Goal: Information Seeking & Learning: Learn about a topic

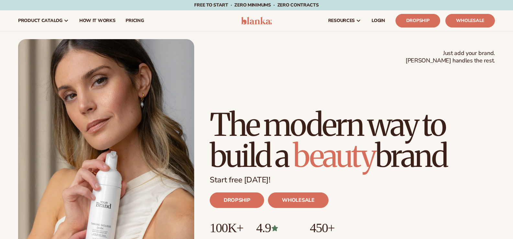
click at [382, 22] on span "LOGIN" at bounding box center [378, 20] width 14 height 5
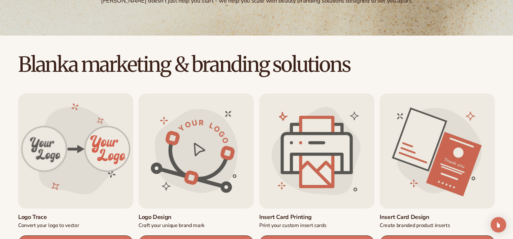
scroll to position [194, 0]
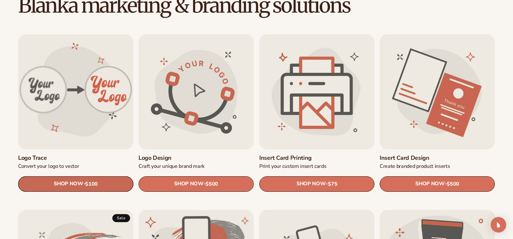
click at [51, 180] on link "SHOP NOW - Regular price $100 Sale price $100 Regular price Unit price / per" at bounding box center [75, 184] width 115 height 16
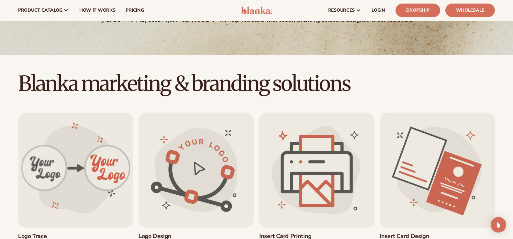
scroll to position [32, 0]
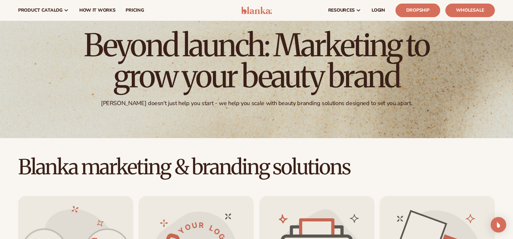
click at [413, 10] on link "Dropship" at bounding box center [417, 11] width 45 height 14
